Goal: Task Accomplishment & Management: Complete application form

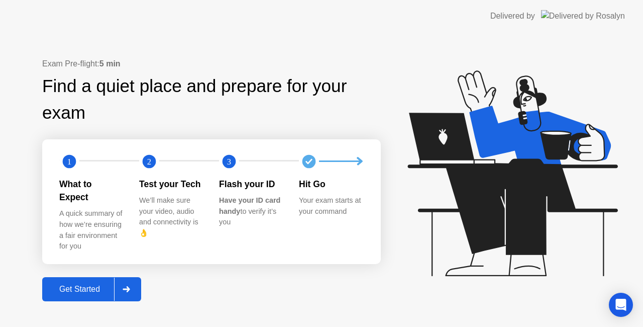
click at [122, 309] on div "Exam Pre-flight: 5 min Find a quiet place and prepare for your exam 1 2 3 What …" at bounding box center [321, 179] width 643 height 294
click at [85, 285] on div "Get Started" at bounding box center [79, 288] width 69 height 9
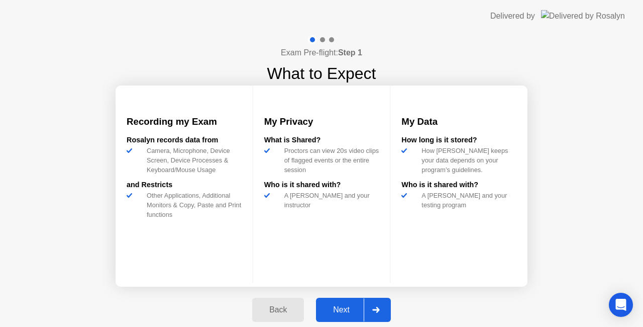
click at [326, 311] on div "Next" at bounding box center [341, 309] width 45 height 9
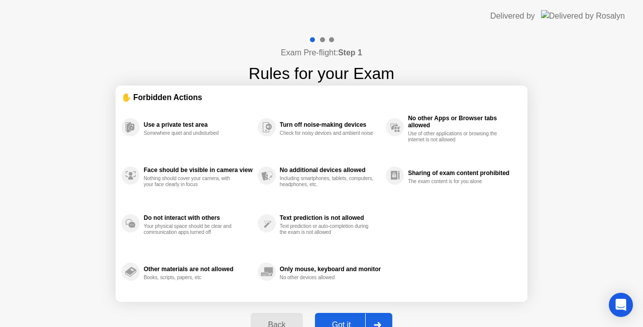
click at [332, 314] on button "Got it" at bounding box center [353, 324] width 77 height 24
select select "**********"
select select "*******"
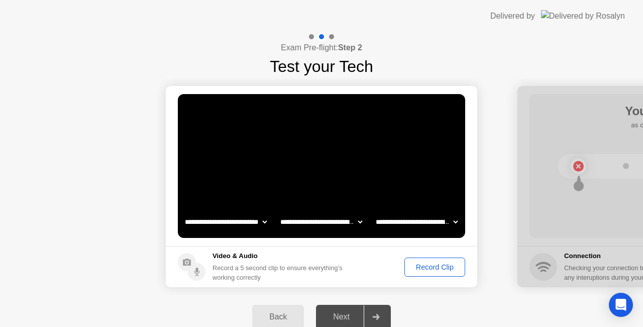
click at [422, 265] on div "Record Clip" at bounding box center [435, 267] width 54 height 8
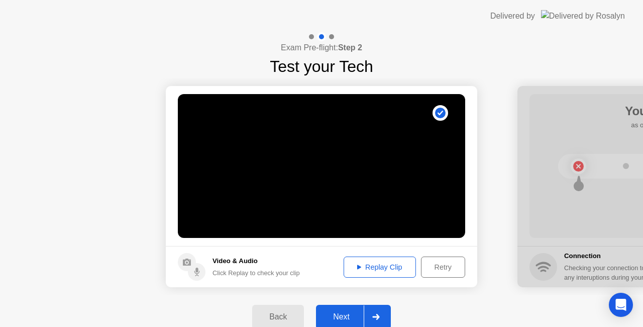
click at [332, 309] on button "Next" at bounding box center [353, 316] width 75 height 24
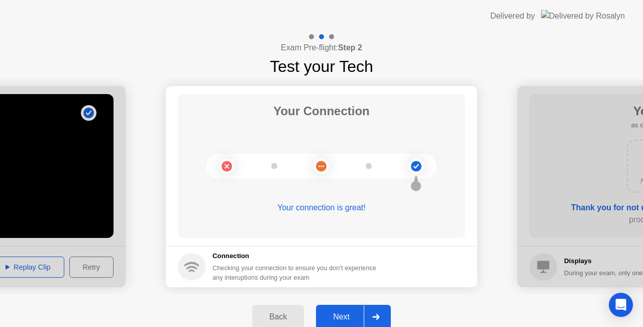
click at [350, 318] on div "Next" at bounding box center [341, 316] width 45 height 9
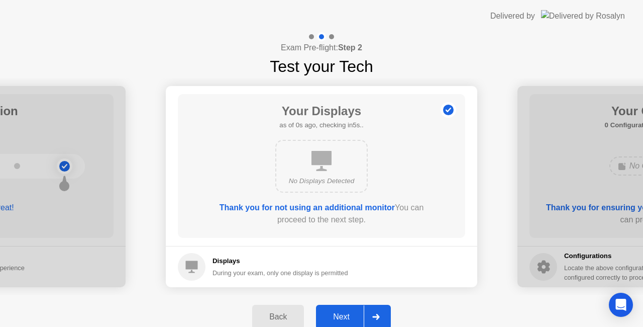
click at [360, 318] on div "Next" at bounding box center [341, 316] width 45 height 9
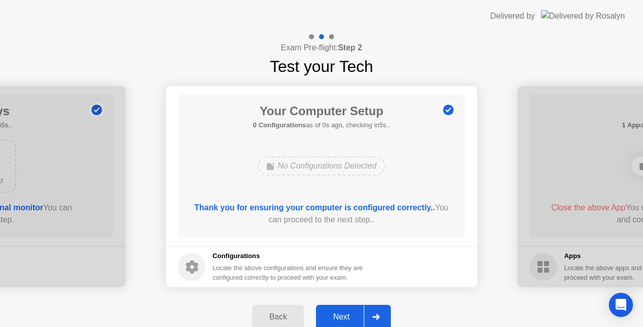
click at [348, 312] on div "Next" at bounding box center [341, 316] width 45 height 9
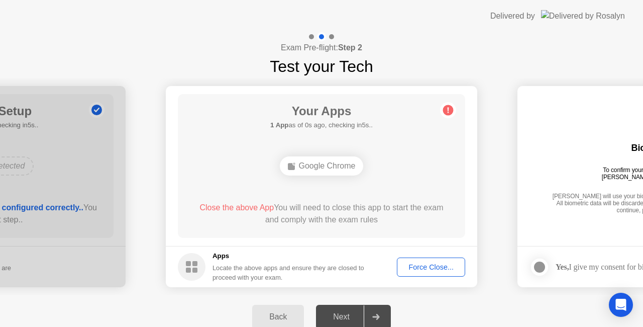
click at [320, 173] on div "Google Chrome" at bounding box center [322, 165] width 84 height 19
click at [427, 271] on div "Force Close..." at bounding box center [430, 267] width 61 height 8
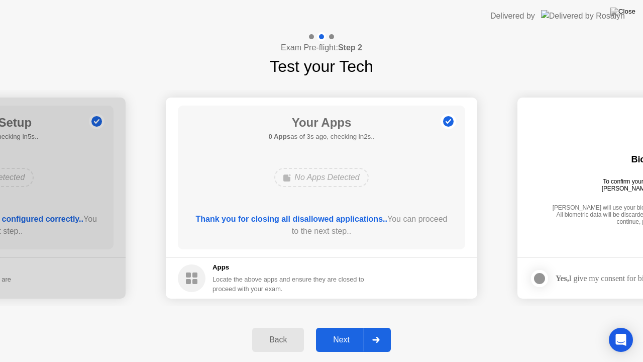
click at [341, 326] on button "Next" at bounding box center [353, 340] width 75 height 24
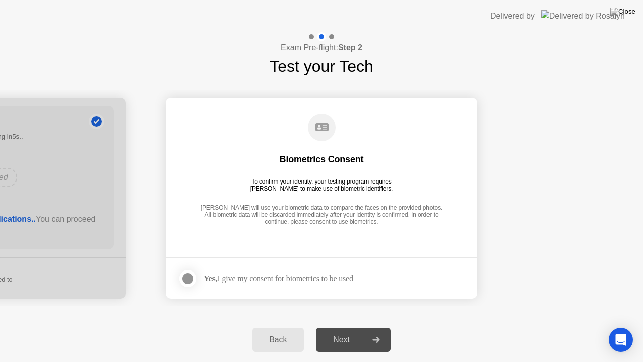
click at [255, 284] on div "Yes, I give my consent for biometrics to be used" at bounding box center [265, 278] width 175 height 20
click at [196, 284] on label at bounding box center [191, 278] width 26 height 20
click at [324, 326] on button "Next" at bounding box center [353, 340] width 75 height 24
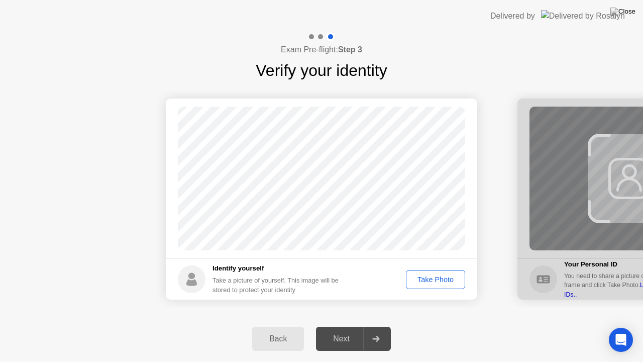
click at [419, 279] on div "Take Photo" at bounding box center [435, 279] width 52 height 8
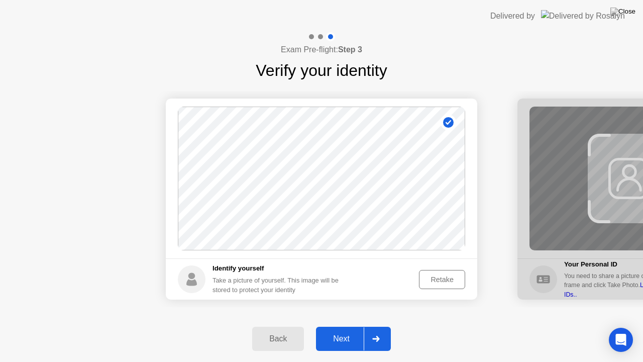
click at [443, 278] on div "Retake" at bounding box center [441, 279] width 39 height 8
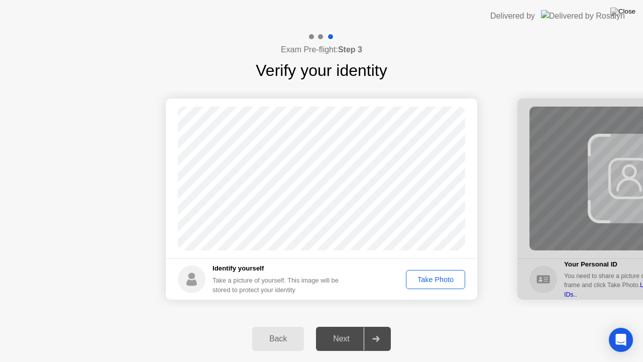
click at [443, 278] on div "Take Photo" at bounding box center [435, 279] width 52 height 8
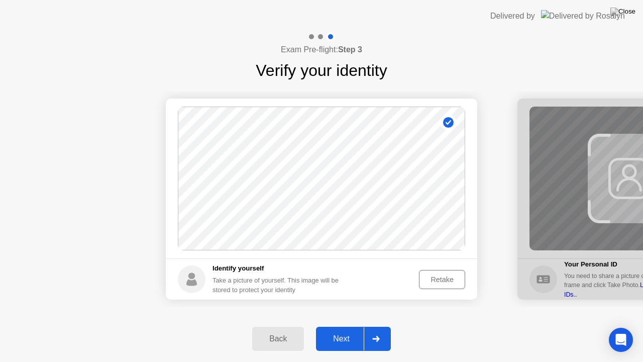
click at [343, 326] on div "Next" at bounding box center [341, 338] width 45 height 9
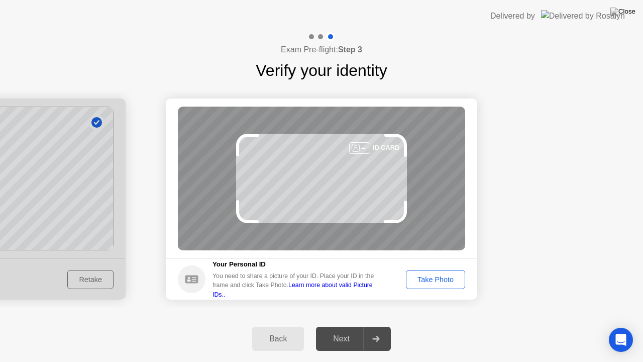
click at [418, 270] on button "Take Photo" at bounding box center [435, 279] width 59 height 19
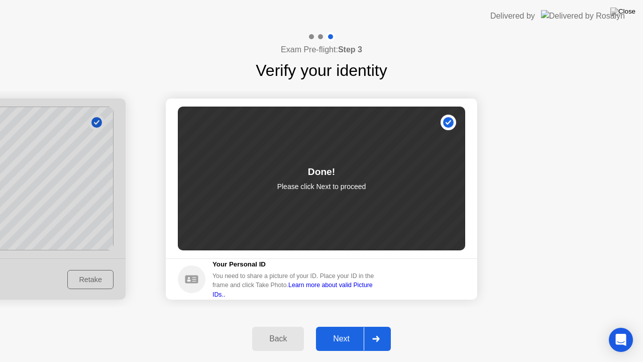
click at [344, 326] on div "Back Next" at bounding box center [321, 338] width 643 height 46
click at [345, 326] on div "Next" at bounding box center [341, 338] width 45 height 9
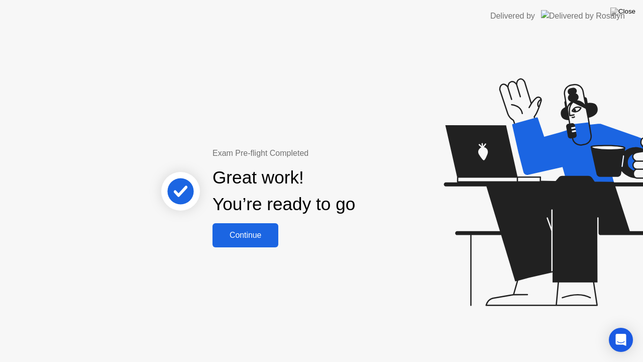
click at [262, 221] on div "Great work! You’re ready to go" at bounding box center [284, 191] width 271 height 64
click at [262, 231] on div "Continue" at bounding box center [246, 235] width 60 height 9
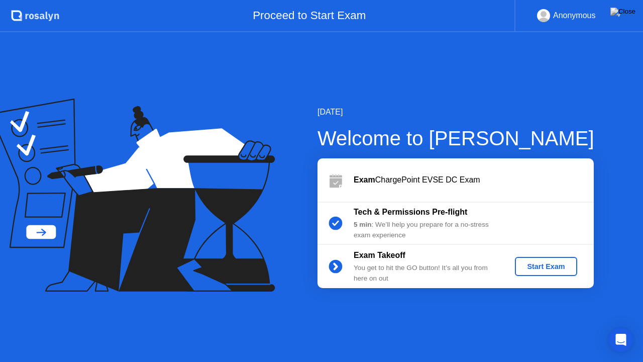
click at [526, 262] on div "Start Exam" at bounding box center [546, 266] width 54 height 8
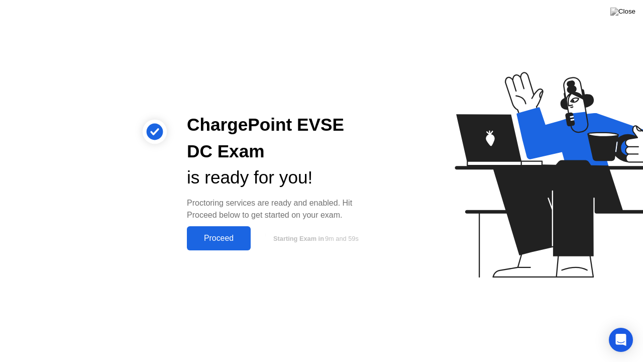
click at [206, 239] on div "Proceed" at bounding box center [219, 238] width 58 height 9
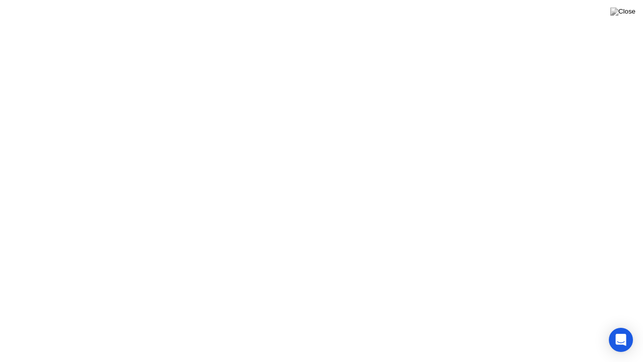
click div
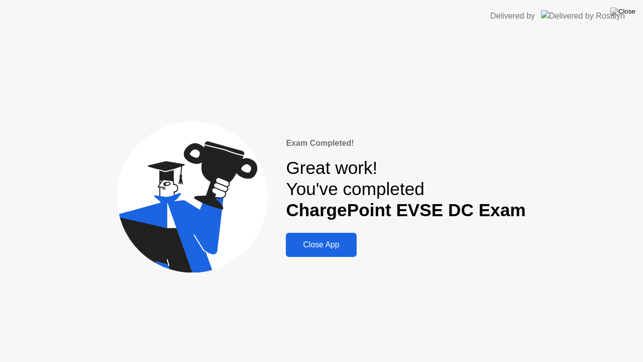
click at [316, 247] on div "Close App" at bounding box center [321, 244] width 64 height 9
